Goal: Task Accomplishment & Management: Manage account settings

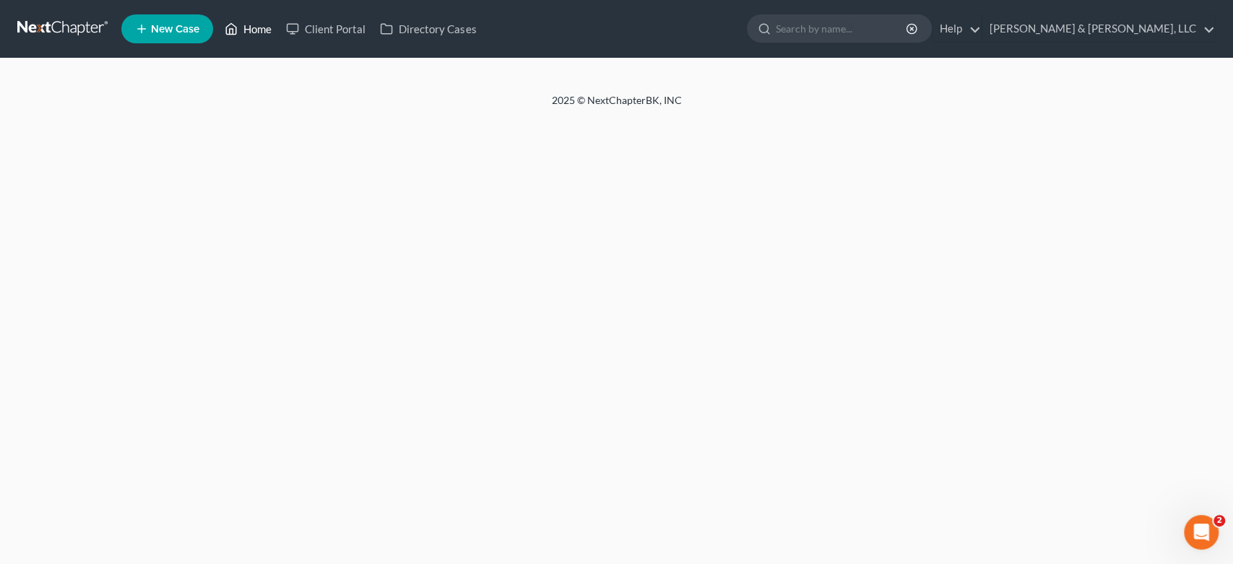
click at [253, 26] on link "Home" at bounding box center [247, 29] width 61 height 26
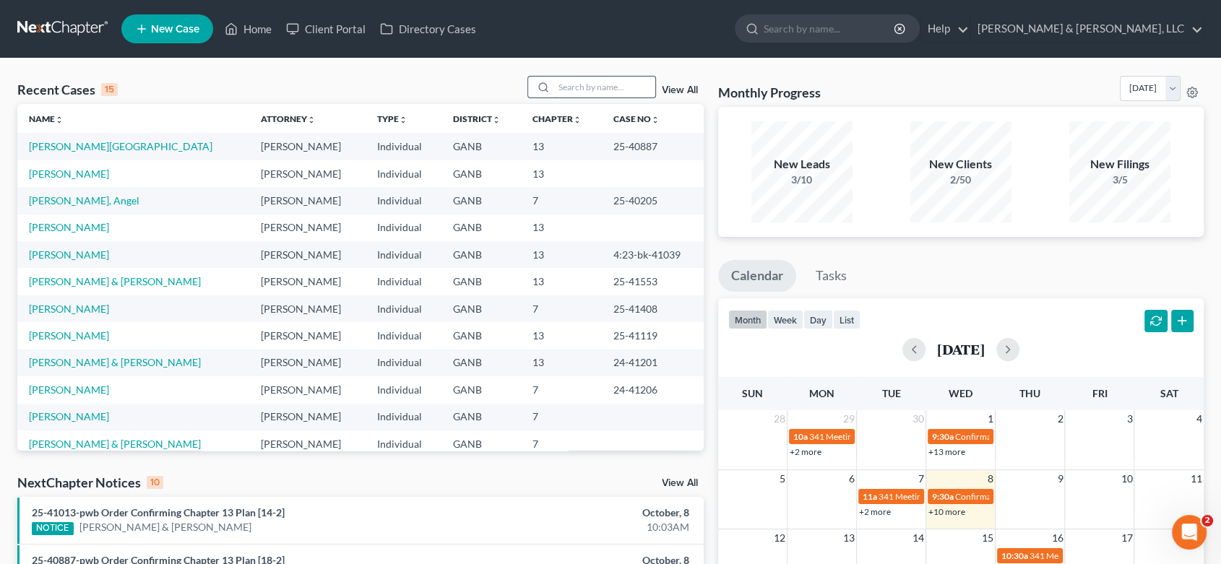
click at [582, 95] on input "search" at bounding box center [604, 87] width 101 height 21
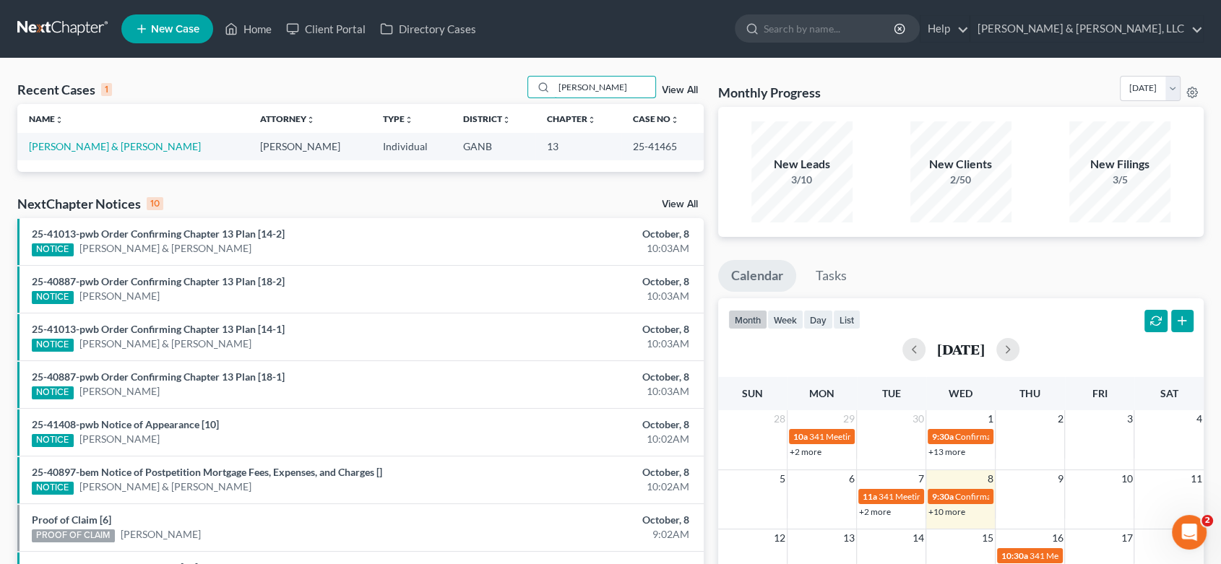
type input "[PERSON_NAME]"
click at [686, 86] on link "View All" at bounding box center [680, 90] width 36 height 10
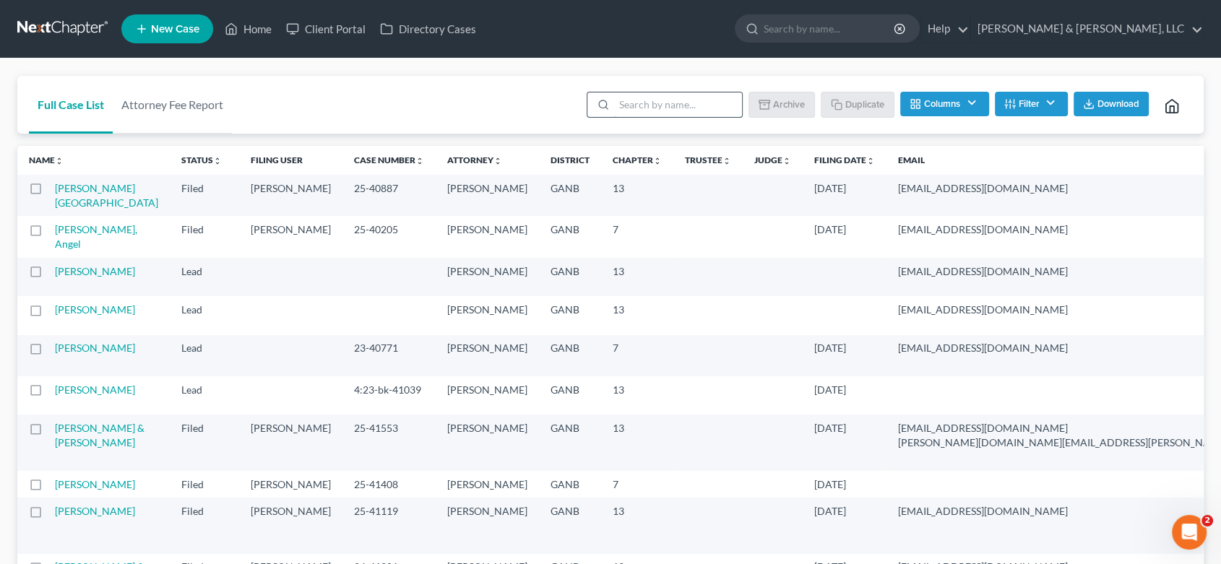
click at [638, 103] on input "search" at bounding box center [678, 104] width 128 height 25
type input "[PERSON_NAME]"
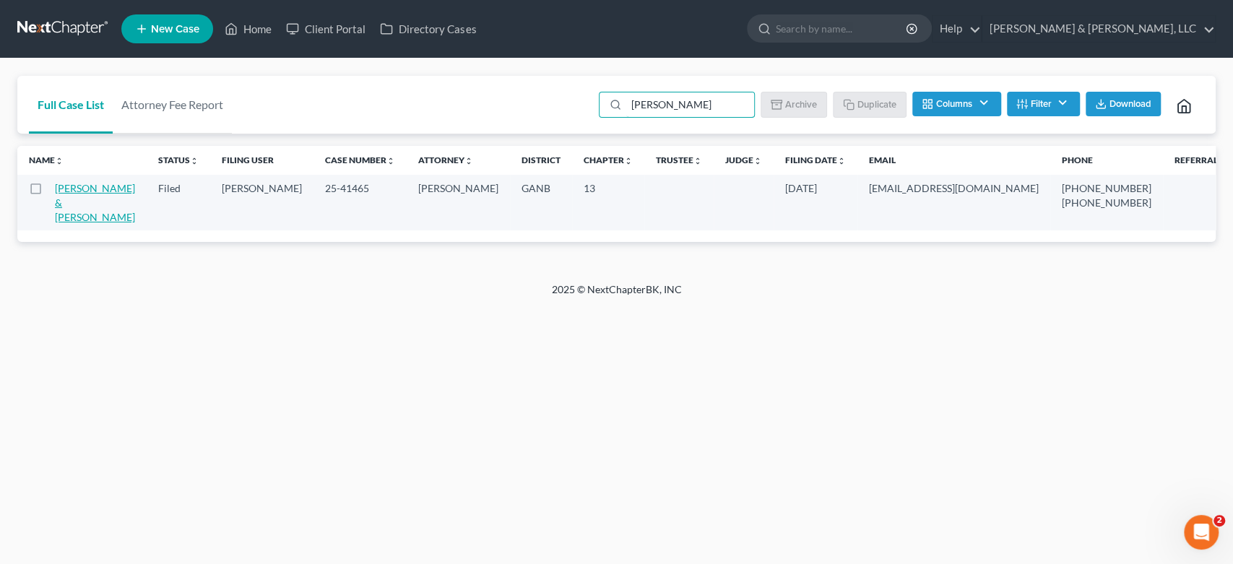
click at [80, 204] on link "[PERSON_NAME] & [PERSON_NAME]" at bounding box center [95, 202] width 80 height 41
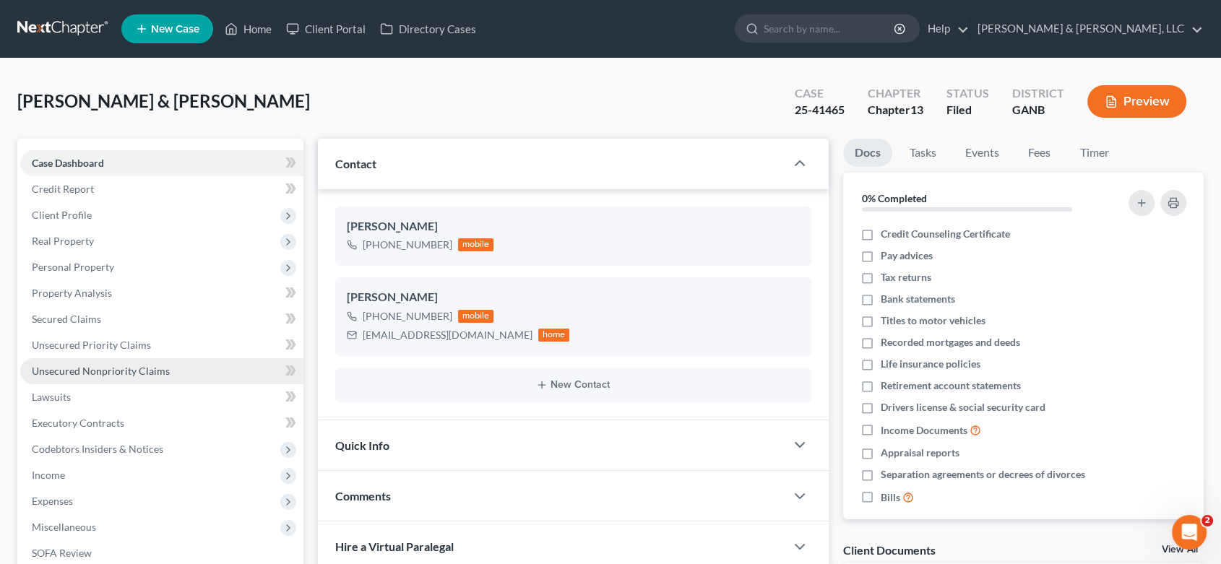
click at [108, 365] on span "Unsecured Nonpriority Claims" at bounding box center [101, 371] width 138 height 12
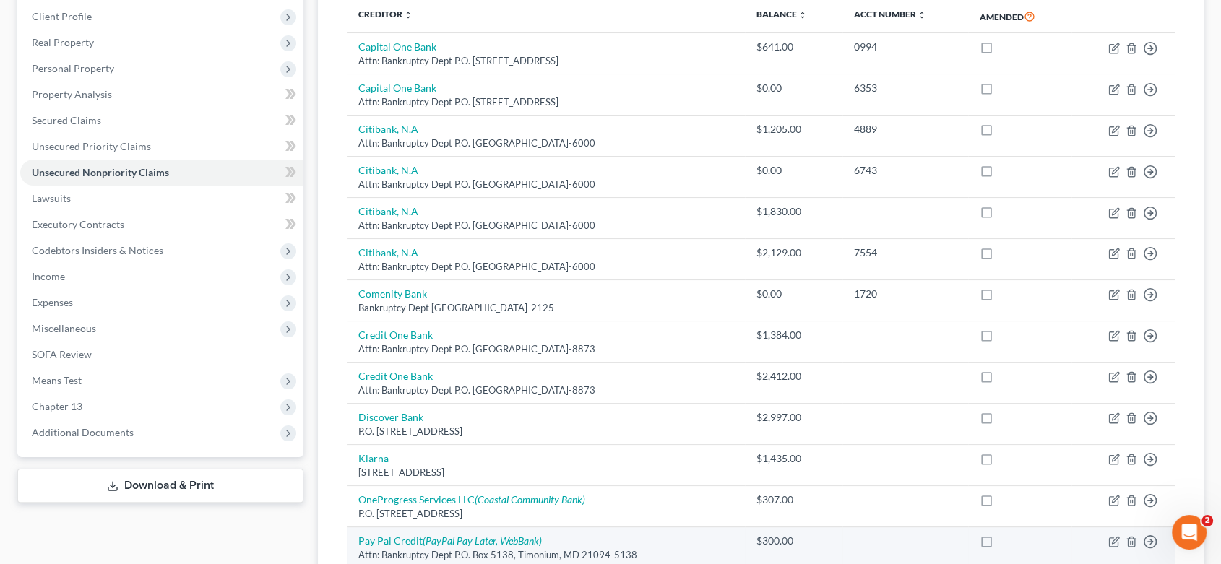
scroll to position [160, 0]
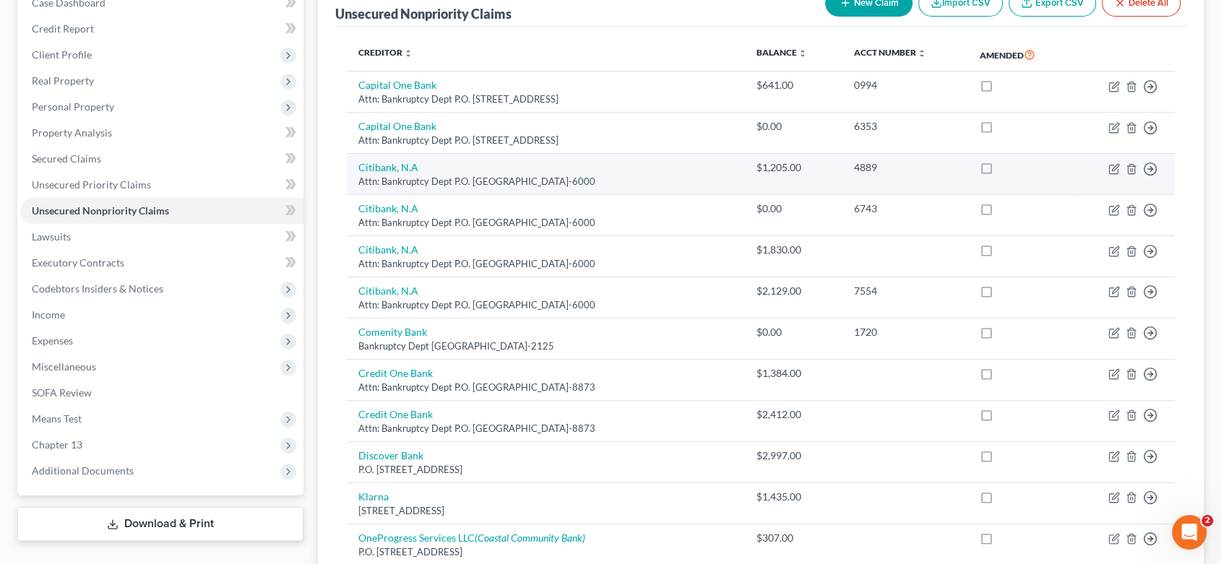
click at [1000, 171] on label at bounding box center [1000, 171] width 0 height 0
click at [1006, 160] on input "checkbox" at bounding box center [1010, 164] width 9 height 9
checkbox input "true"
click at [692, 170] on td "Citibank, N.A Attn: Bankruptcy Dept P.O. [GEOGRAPHIC_DATA]-6000" at bounding box center [546, 174] width 398 height 41
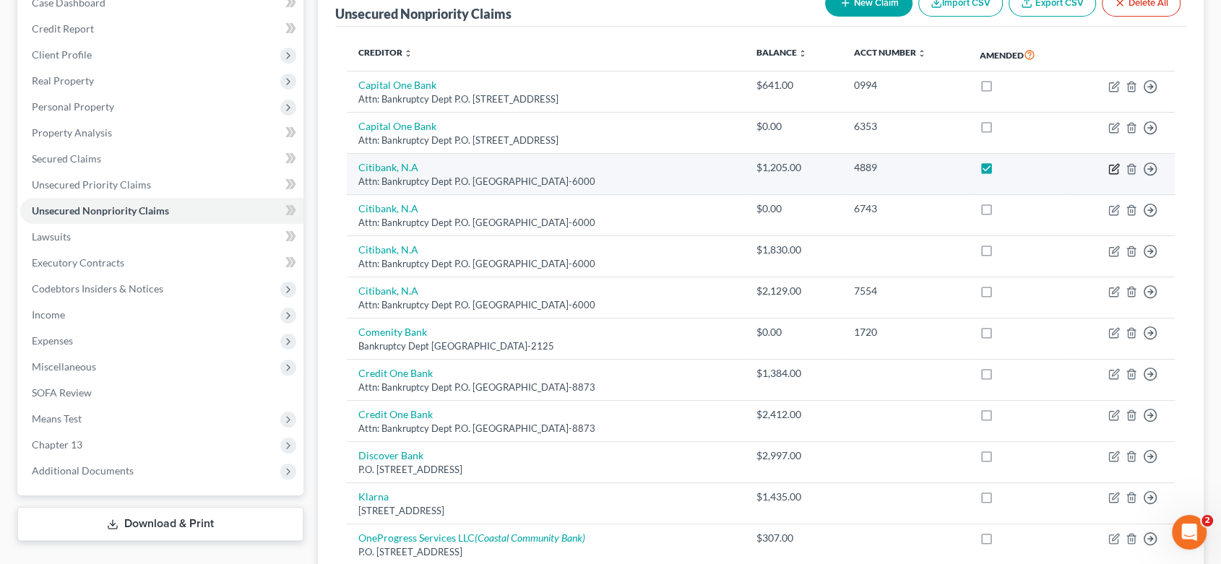
click at [1108, 163] on icon "button" at bounding box center [1114, 169] width 12 height 12
select select "43"
select select "14"
select select "0"
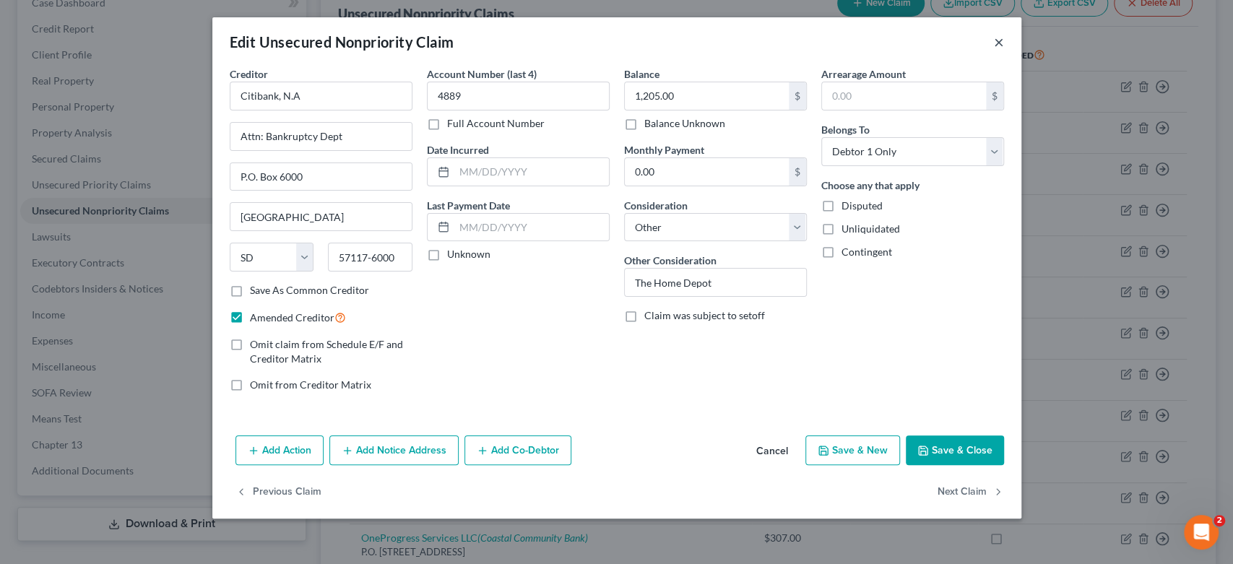
click at [996, 39] on button "×" at bounding box center [999, 41] width 10 height 17
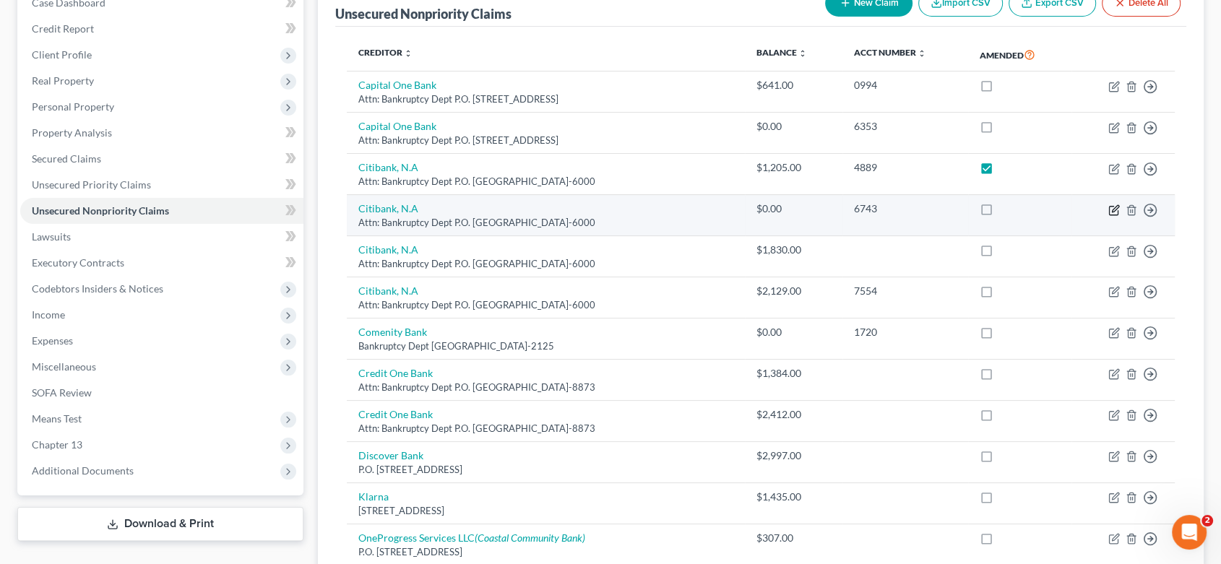
click at [1115, 205] on icon "button" at bounding box center [1114, 210] width 12 height 12
select select "43"
select select "14"
select select "1"
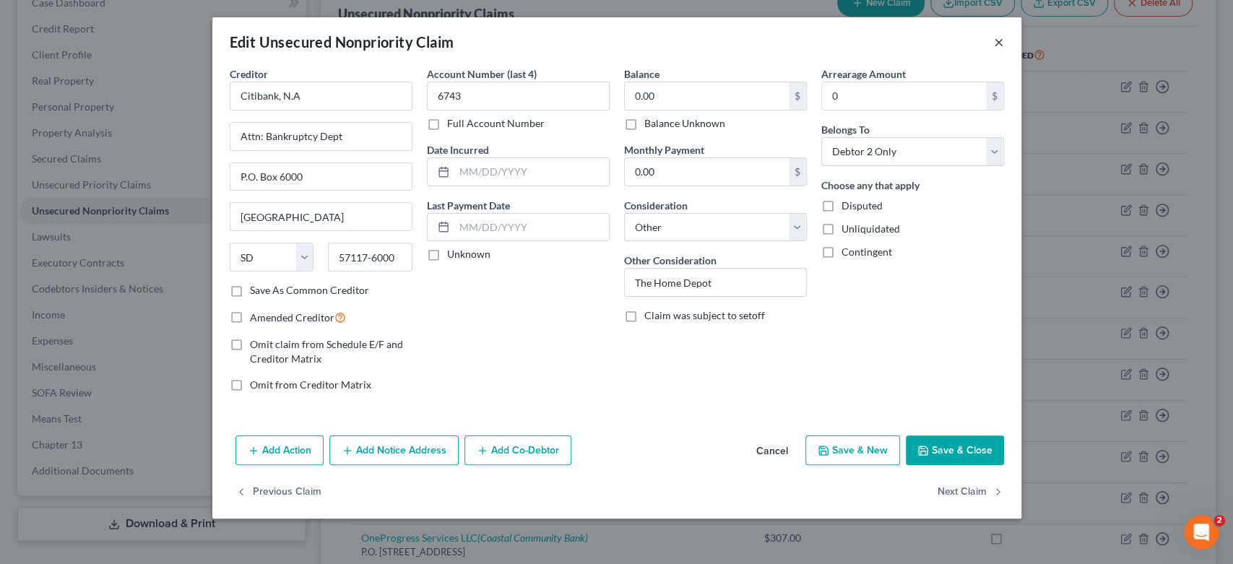
click at [999, 41] on button "×" at bounding box center [999, 41] width 10 height 17
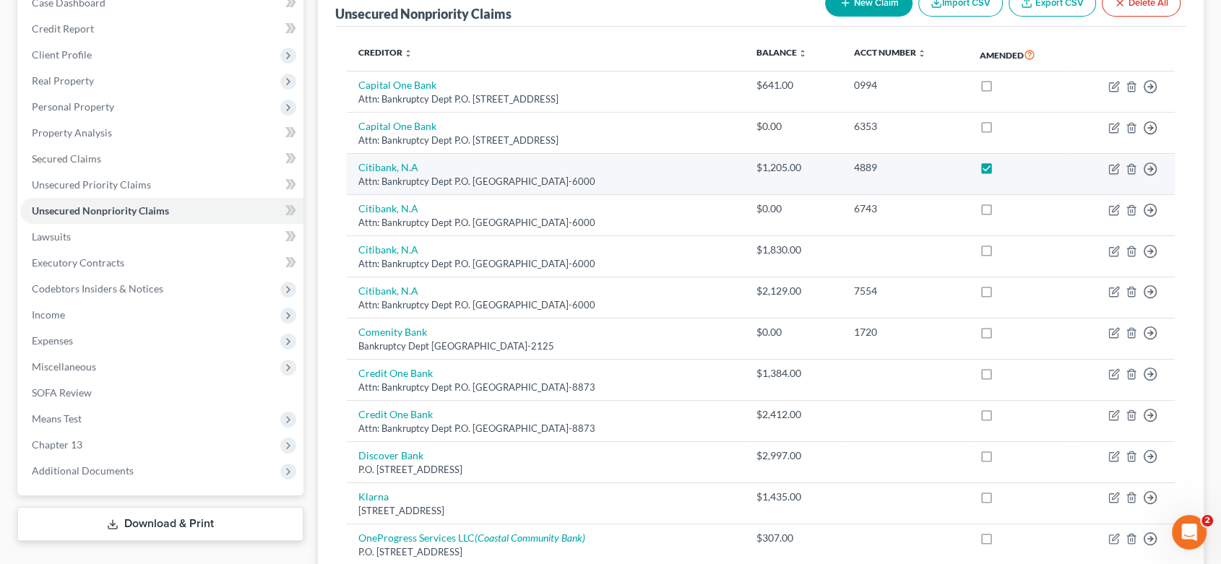
click at [1000, 171] on label at bounding box center [1000, 171] width 0 height 0
click at [1006, 165] on input "checkbox" at bounding box center [1010, 164] width 9 height 9
checkbox input "false"
